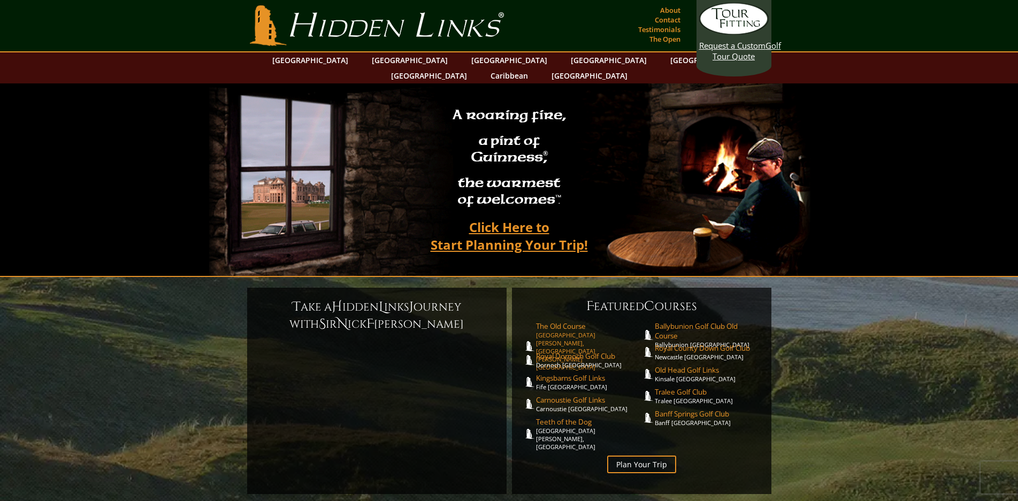
click at [559, 322] on span "The Old Course" at bounding box center [589, 327] width 106 height 10
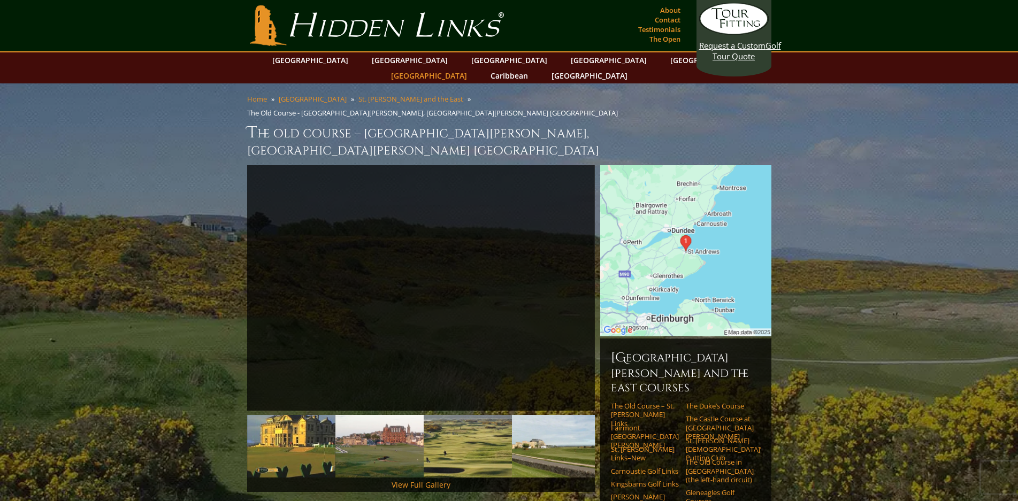
click at [473, 68] on link "[GEOGRAPHIC_DATA]" at bounding box center [429, 76] width 87 height 16
